Goal: Task Accomplishment & Management: Manage account settings

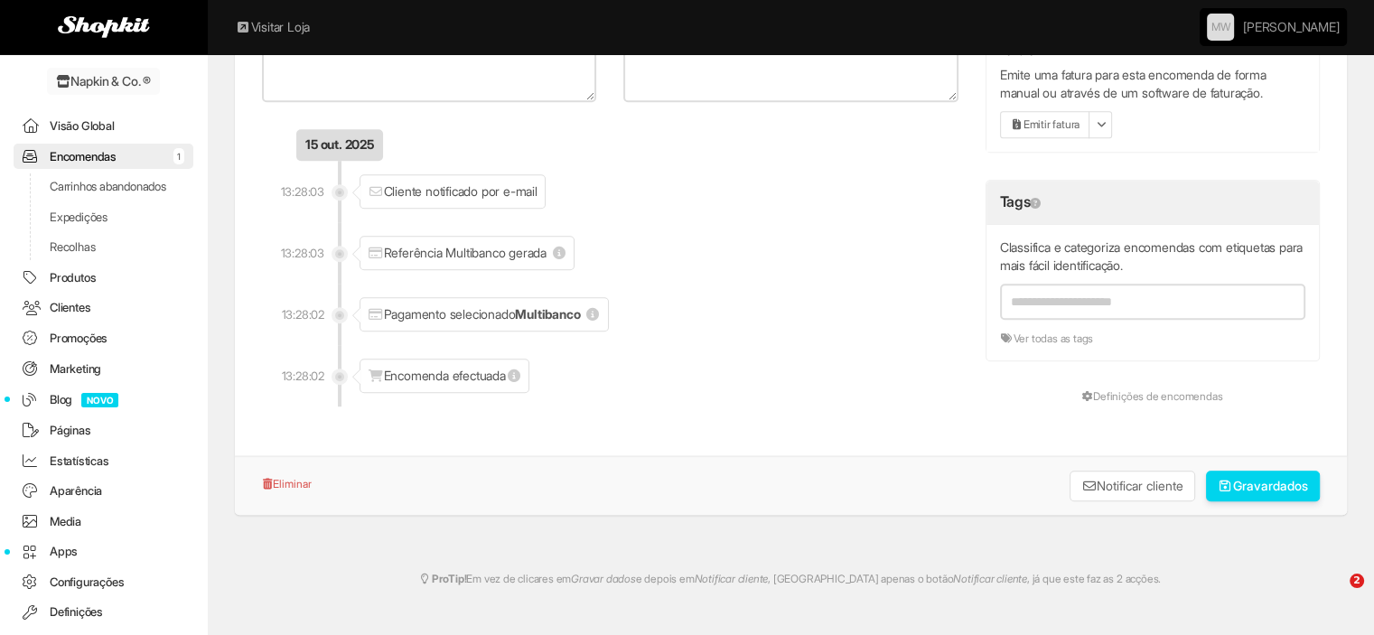
click at [90, 155] on link "Encomendas 1" at bounding box center [104, 157] width 180 height 26
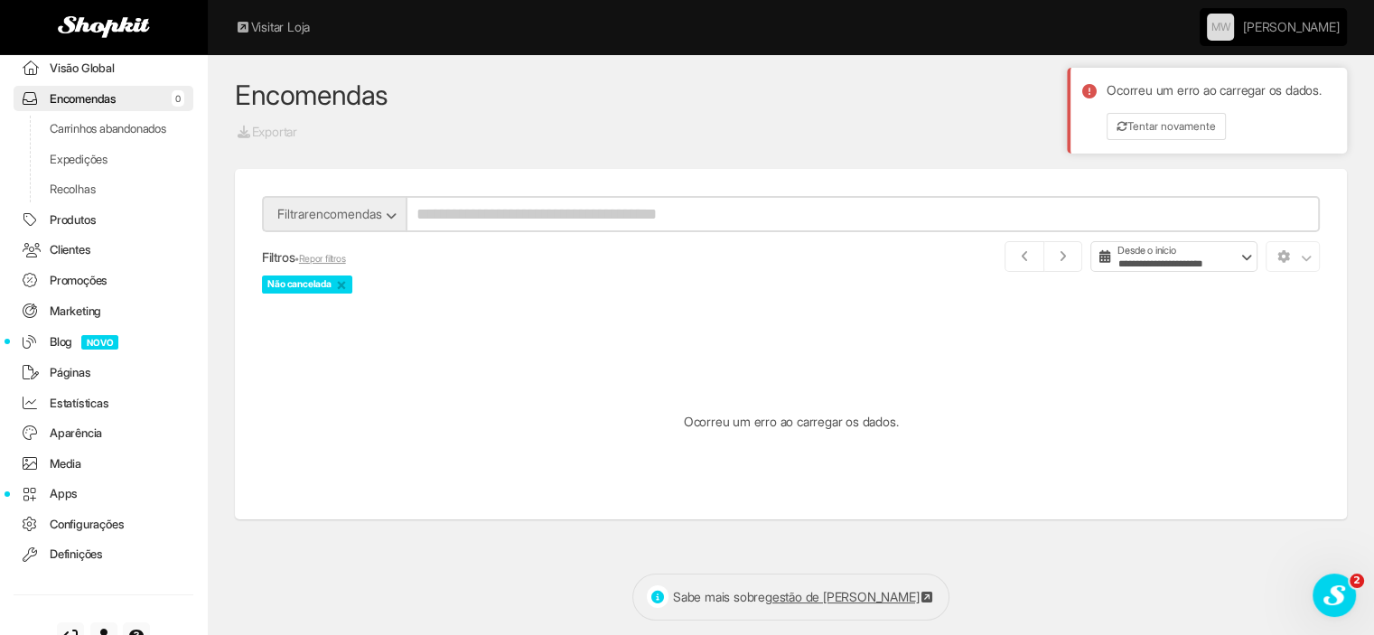
click at [141, 98] on link "Encomendas 0" at bounding box center [104, 99] width 180 height 26
